Goal: Find specific fact: Find specific fact

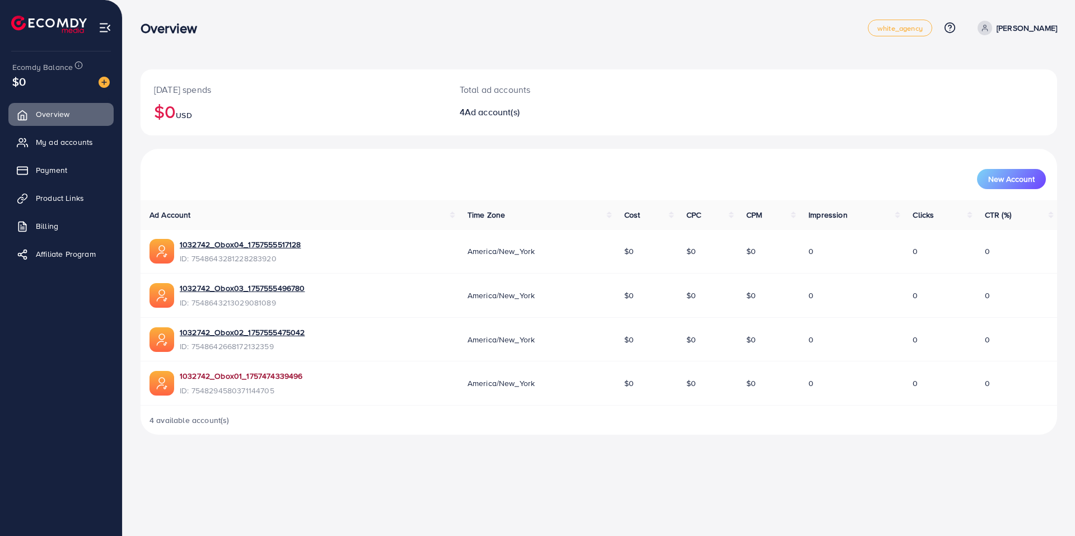
click at [284, 378] on link "1032742_Obox01_1757474339496" at bounding box center [241, 376] width 123 height 11
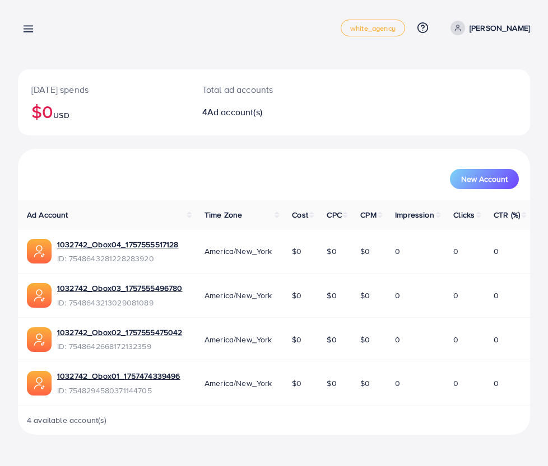
click at [349, 137] on div "[DATE] spends $0 USD Total ad accounts 4 Ad account(s)" at bounding box center [274, 108] width 512 height 79
drag, startPoint x: 186, startPoint y: 333, endPoint x: 54, endPoint y: 331, distance: 132.1
click at [54, 331] on td "1032742_Obox02_1757555475042 ID: 7548642668172132359" at bounding box center [106, 339] width 177 height 44
click at [153, 349] on span "ID: 7548642668172132359" at bounding box center [119, 346] width 125 height 11
drag, startPoint x: 154, startPoint y: 347, endPoint x: 68, endPoint y: 347, distance: 85.7
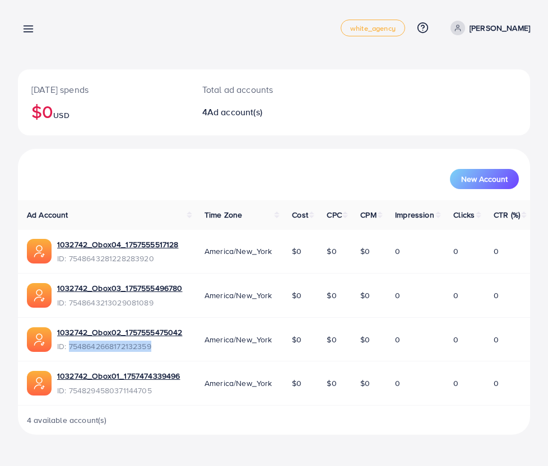
click at [68, 347] on span "ID: 7548642668172132359" at bounding box center [119, 346] width 125 height 11
copy span "7548642668172132359"
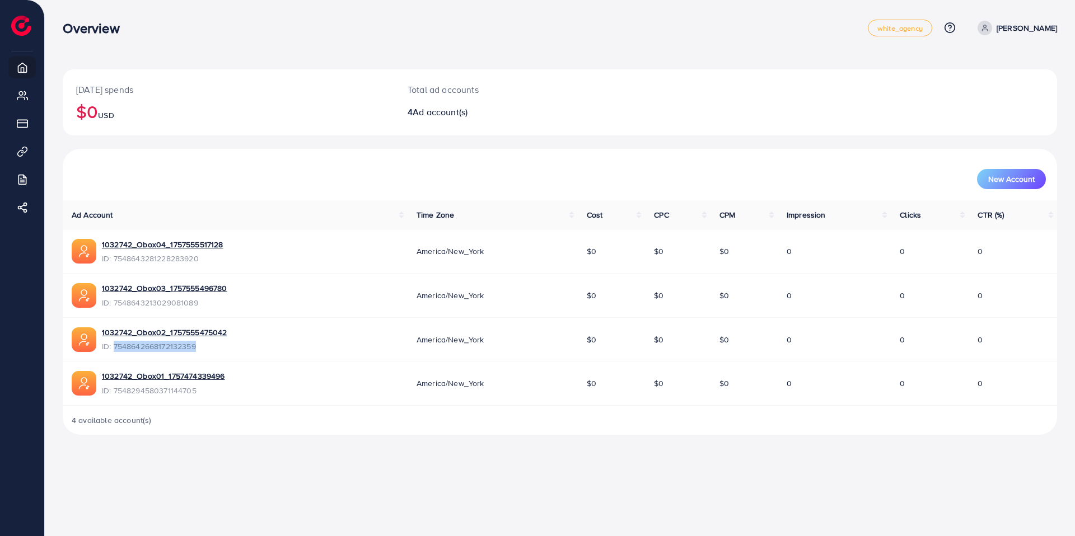
copy span "7548642668172132359"
click at [129, 327] on link "1032742_Obox02_1757555475042" at bounding box center [164, 332] width 125 height 11
click at [160, 348] on span "ID: 7548642668172132359" at bounding box center [164, 346] width 125 height 11
click at [130, 392] on span "ID: 7548294580371144705" at bounding box center [163, 390] width 123 height 11
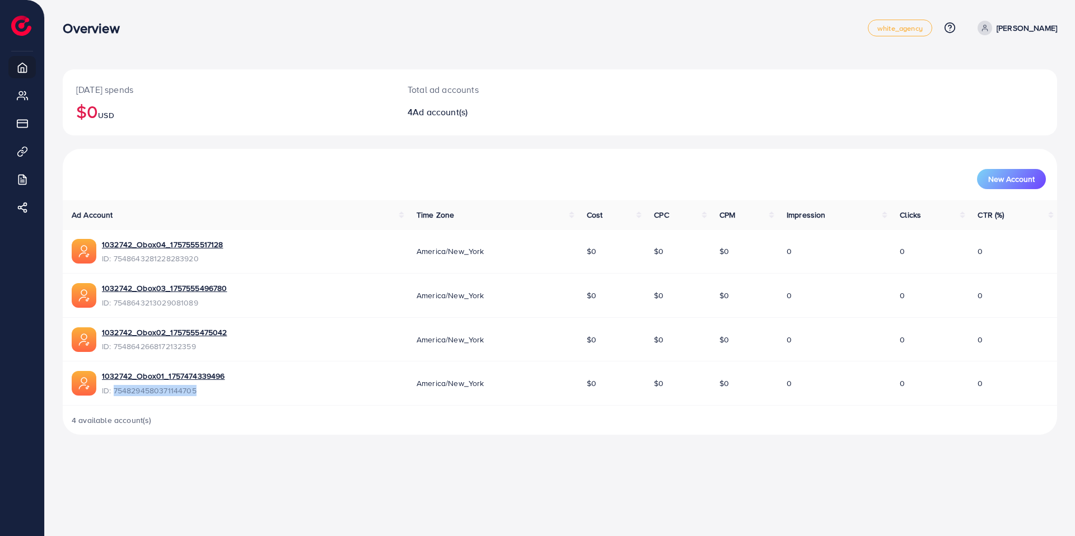
click at [130, 392] on span "ID: 7548294580371144705" at bounding box center [163, 390] width 123 height 11
copy span "7548294580371144705"
